Goal: Information Seeking & Learning: Learn about a topic

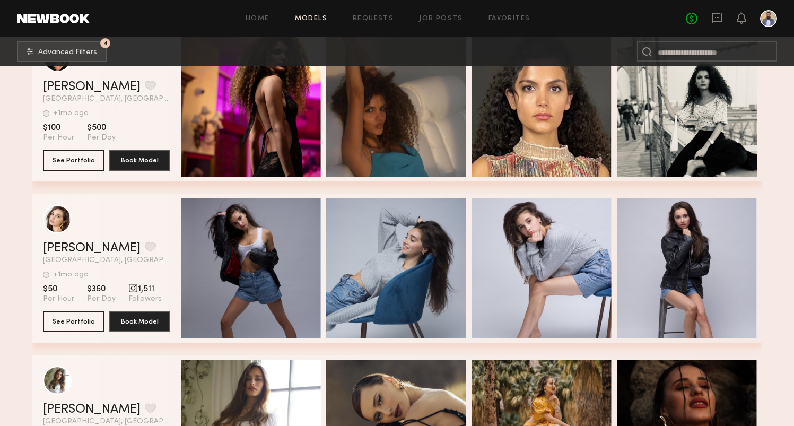
scroll to position [8444, 0]
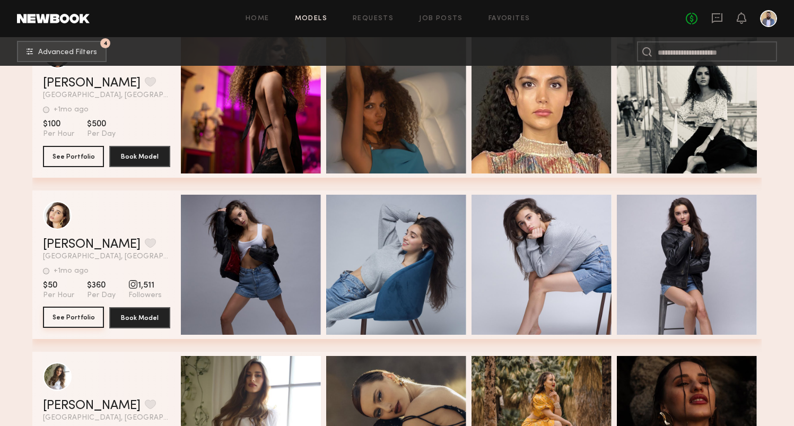
click at [70, 321] on button "See Portfolio" at bounding box center [73, 317] width 61 height 21
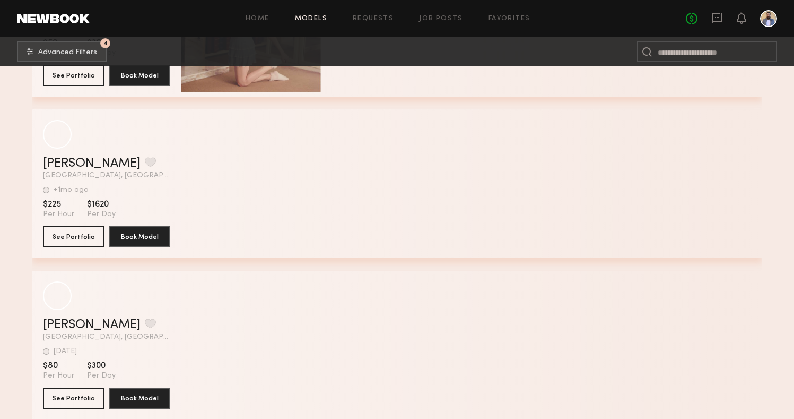
scroll to position [10630, 0]
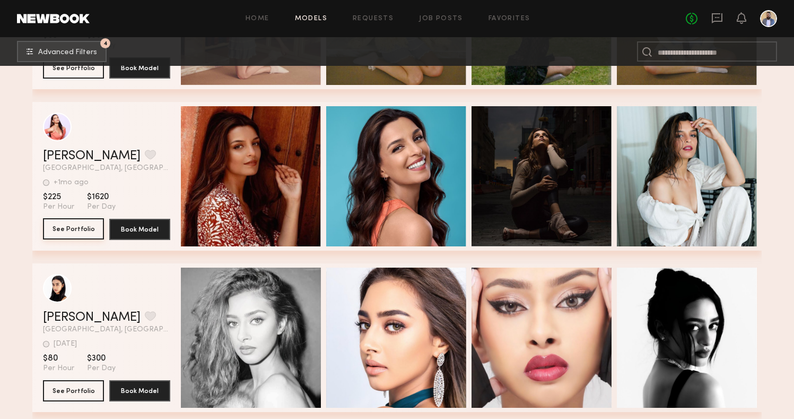
click at [84, 225] on button "See Portfolio" at bounding box center [73, 228] width 61 height 21
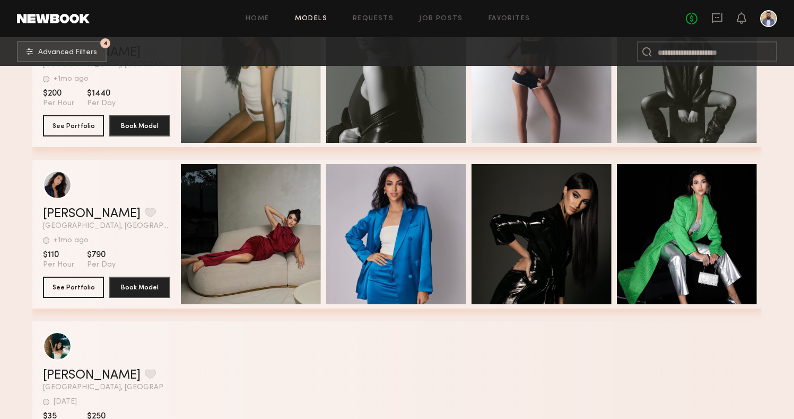
scroll to position [11886, 0]
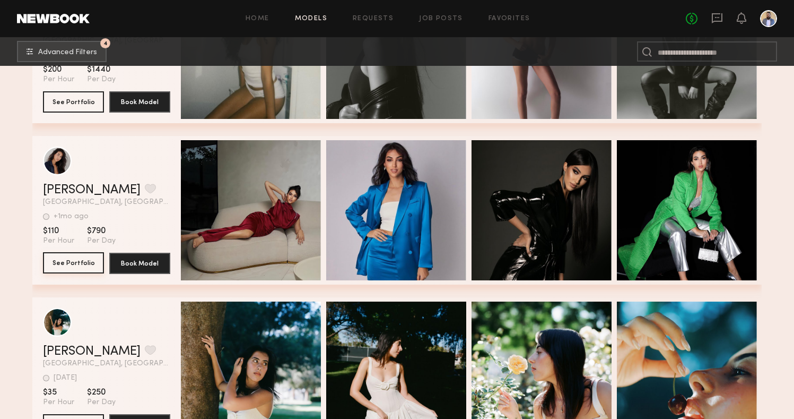
click at [91, 259] on button "See Portfolio" at bounding box center [73, 262] width 61 height 21
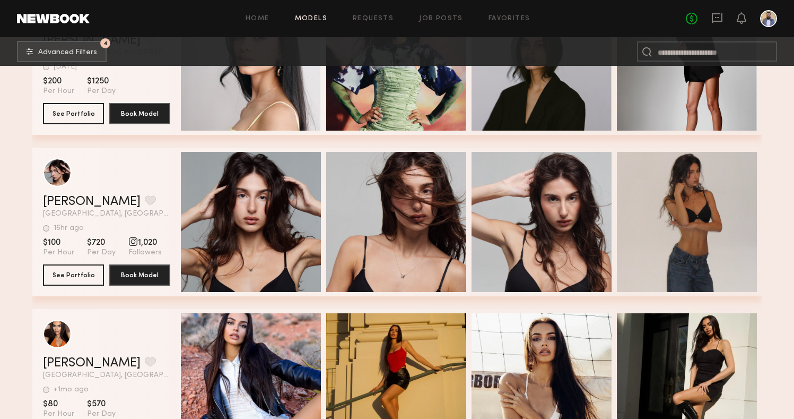
scroll to position [6924, 0]
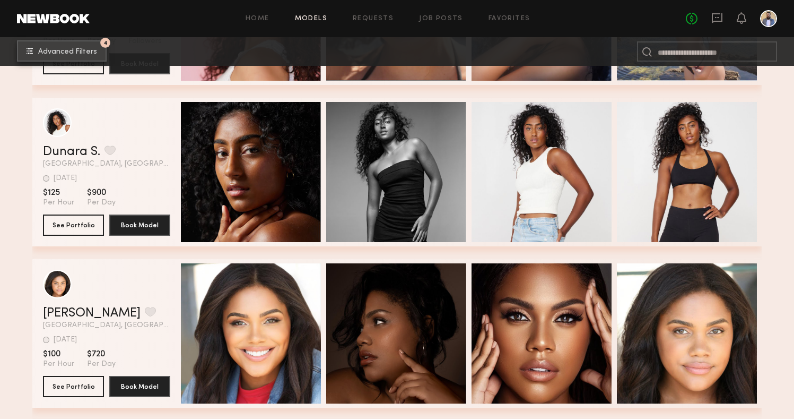
click at [87, 57] on button "4 Advanced Filters" at bounding box center [62, 50] width 90 height 21
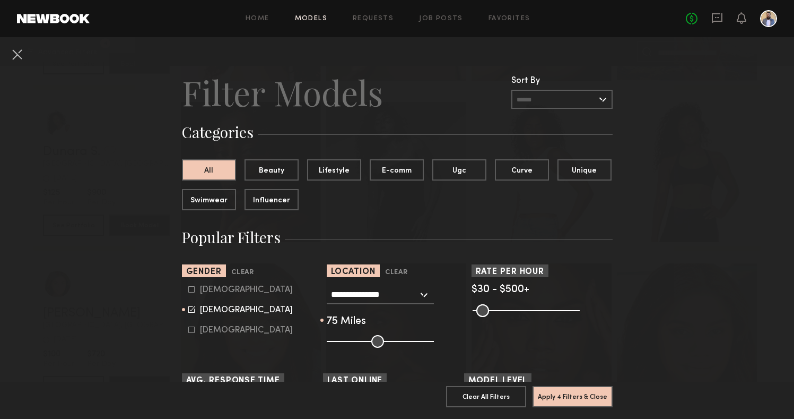
click at [422, 297] on div "**********" at bounding box center [380, 294] width 107 height 19
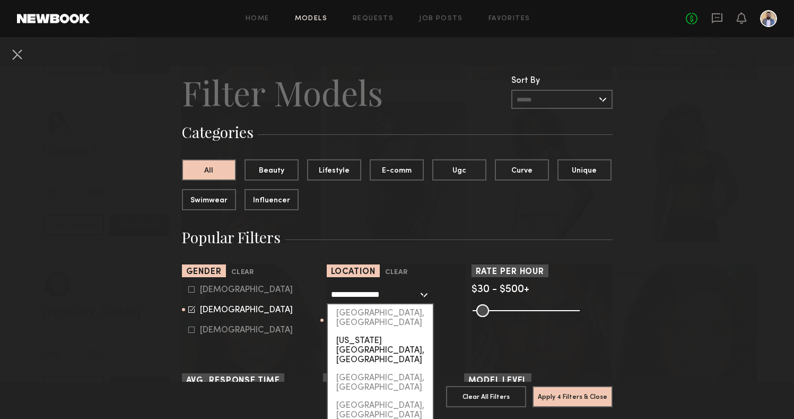
click at [395, 332] on div "New York City, NY" at bounding box center [380, 350] width 105 height 37
type input "**********"
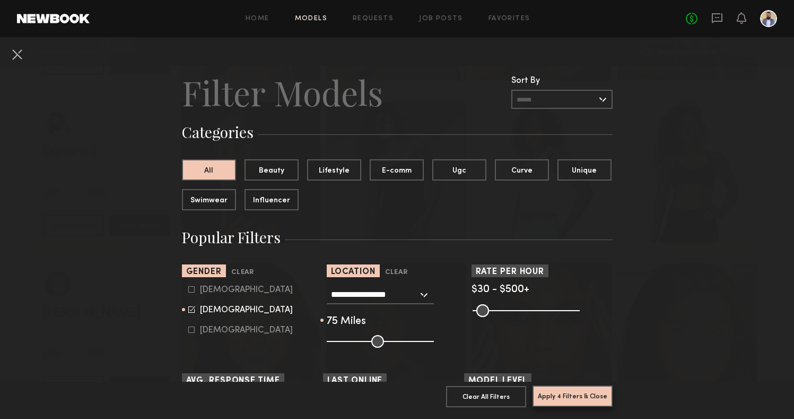
click at [557, 397] on button "Apply 4 Filters & Close" at bounding box center [573, 395] width 80 height 21
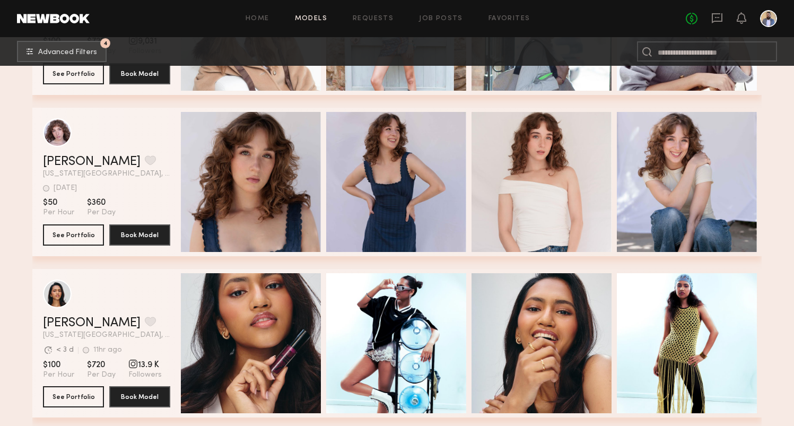
scroll to position [4848, 0]
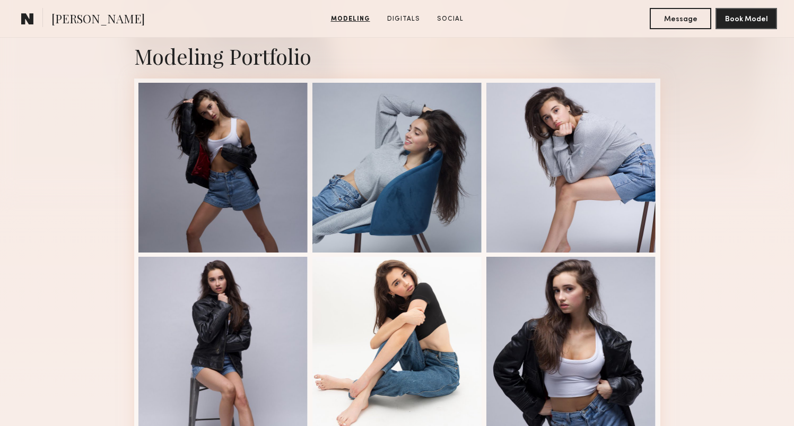
scroll to position [219, 0]
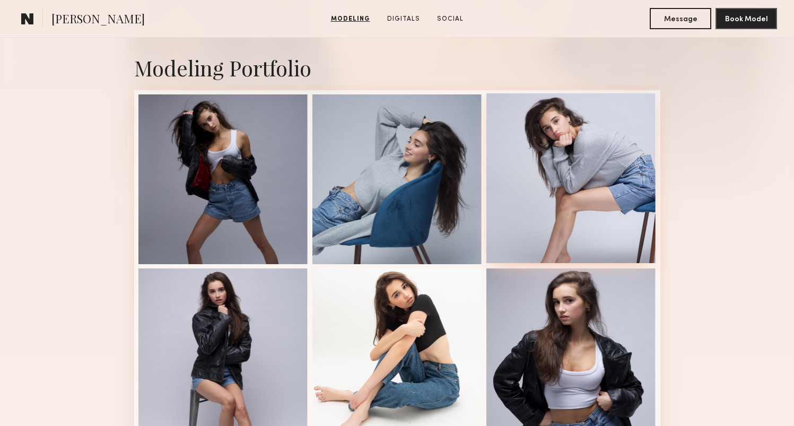
click at [502, 222] on div at bounding box center [572, 178] width 170 height 170
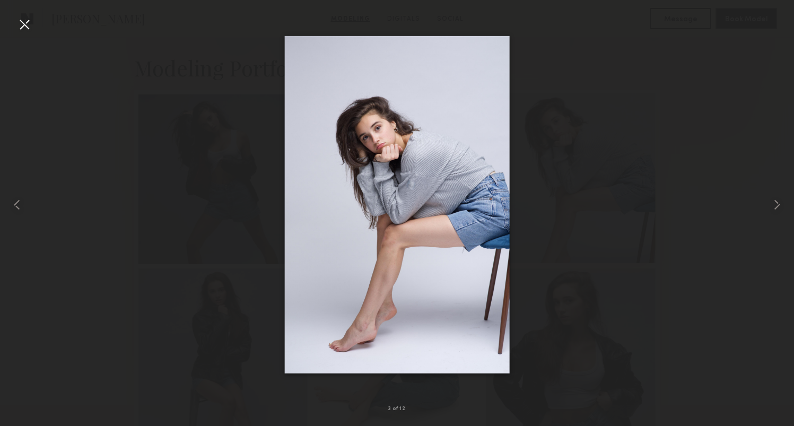
click at [502, 222] on img at bounding box center [396, 204] width 225 height 337
click at [28, 25] on div at bounding box center [24, 24] width 17 height 17
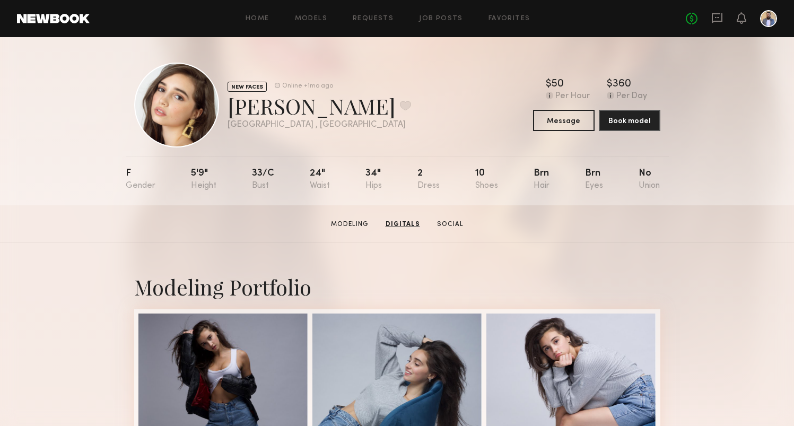
scroll to position [0, 0]
drag, startPoint x: 312, startPoint y: 106, endPoint x: 225, endPoint y: 107, distance: 87.0
click at [225, 107] on div "NEW FACES Online +1mo ago Kendal K. Favorite Los Angeles , CA Online +1mo ago" at bounding box center [272, 105] width 277 height 85
copy div "Kendal K"
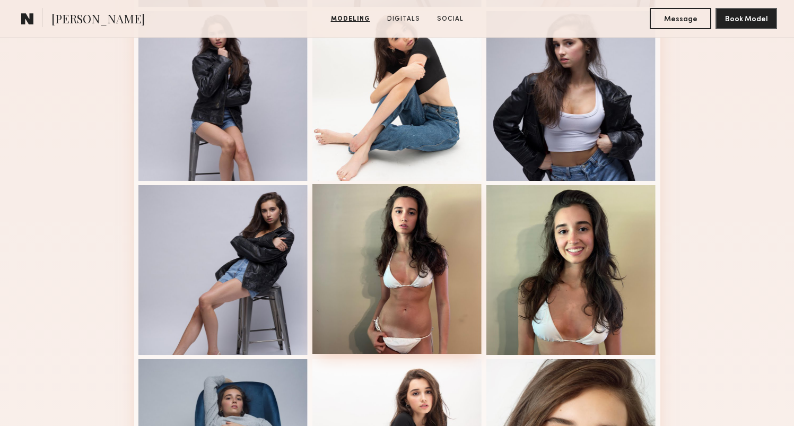
scroll to position [515, 0]
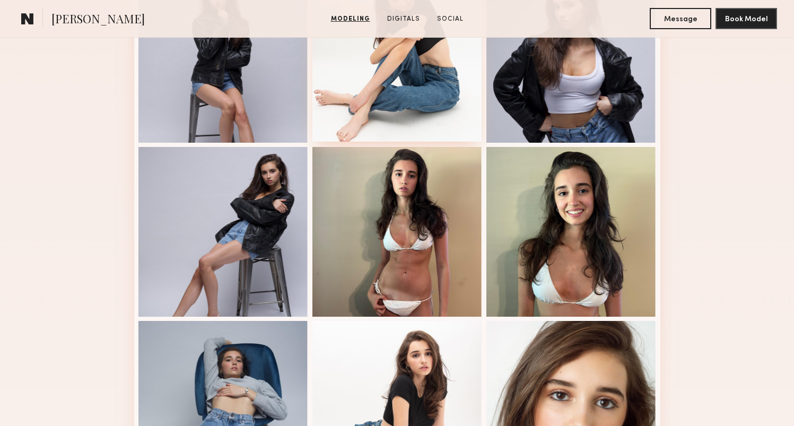
click at [342, 81] on div at bounding box center [397, 57] width 170 height 170
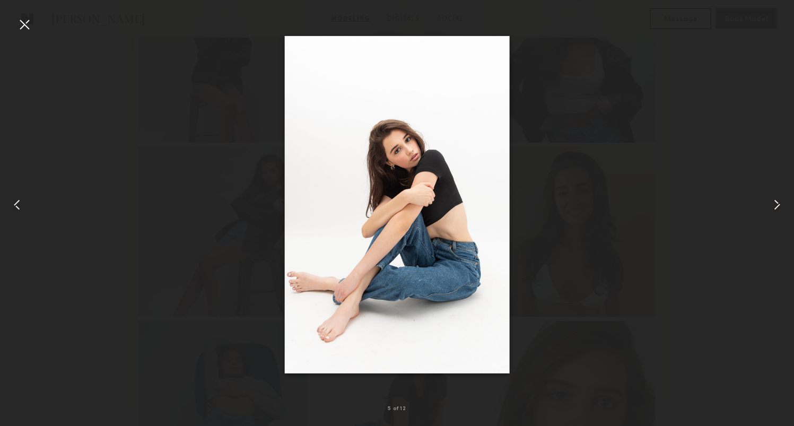
click at [28, 22] on div at bounding box center [24, 24] width 17 height 17
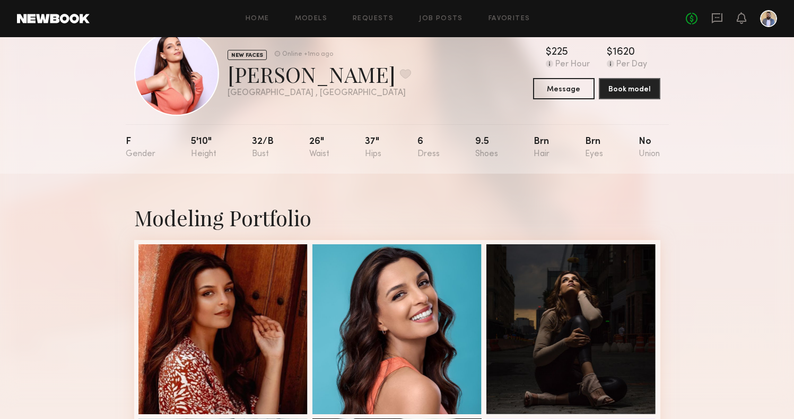
scroll to position [31, 0]
